Goal: Task Accomplishment & Management: Manage account settings

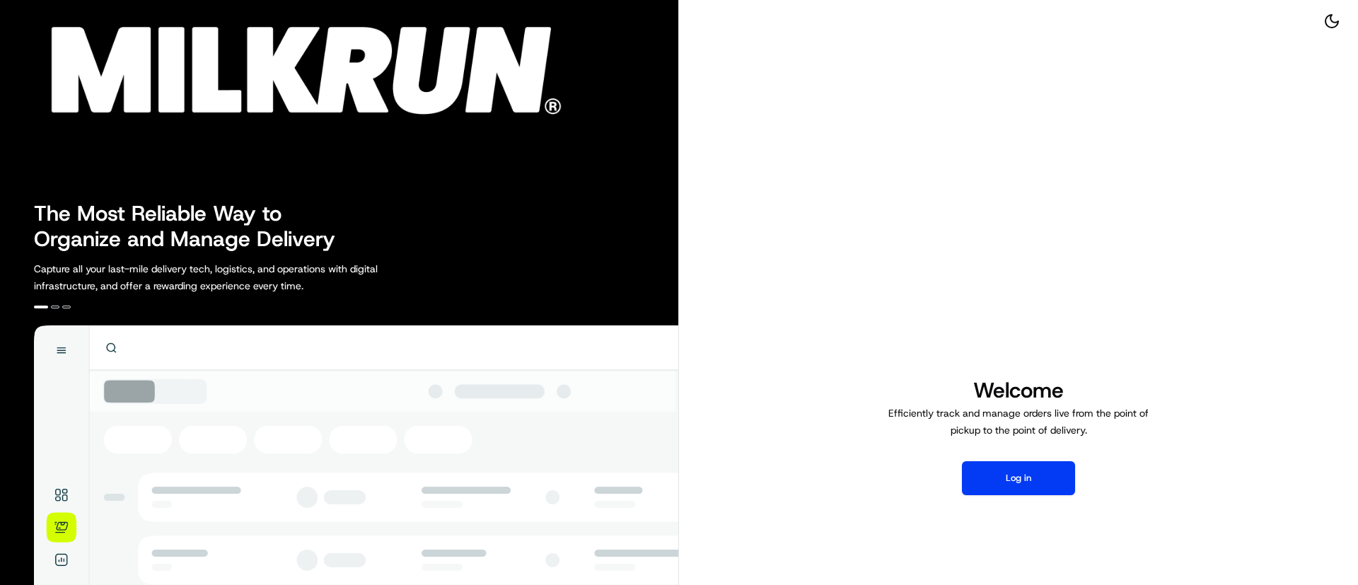
click at [1004, 501] on div "Welcome Efficiently track and manage orders live from the point of pickup to th…" at bounding box center [1018, 435] width 679 height 871
click at [995, 482] on button "Log in" at bounding box center [1018, 478] width 113 height 34
